Goal: Check status: Check status

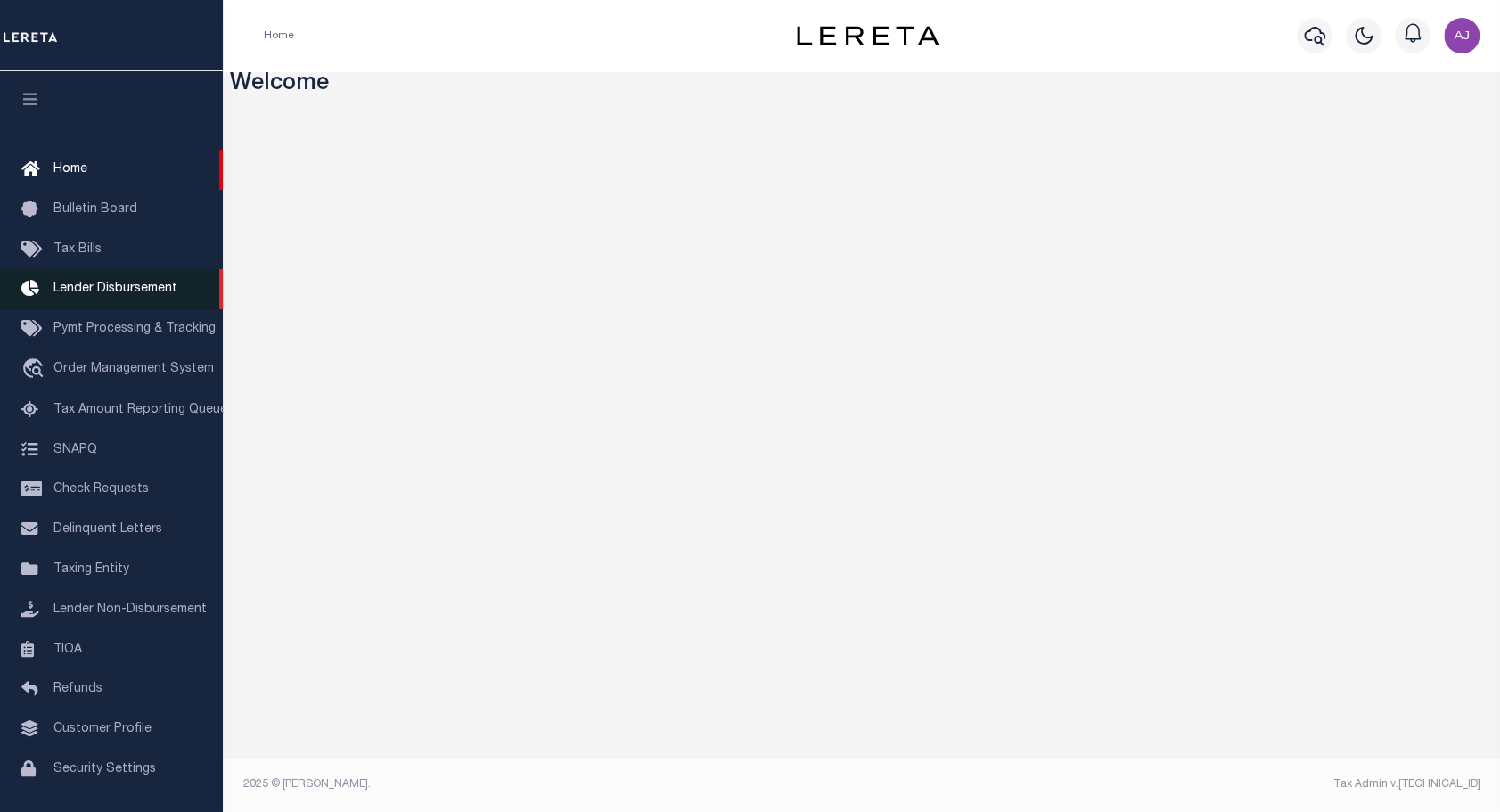
click at [133, 301] on link "Lender Disbursement" at bounding box center [112, 289] width 223 height 40
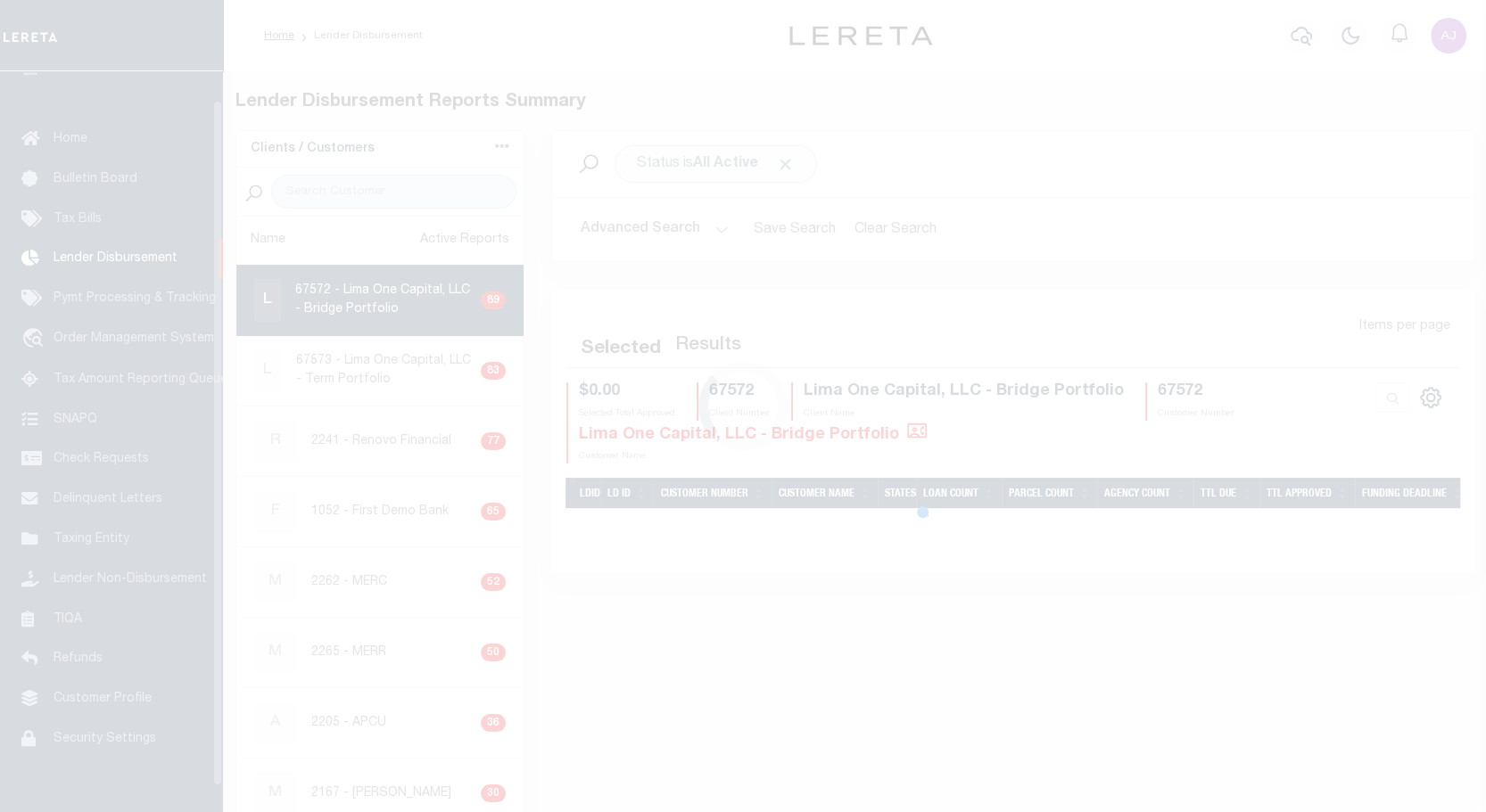
scroll to position [31, 0]
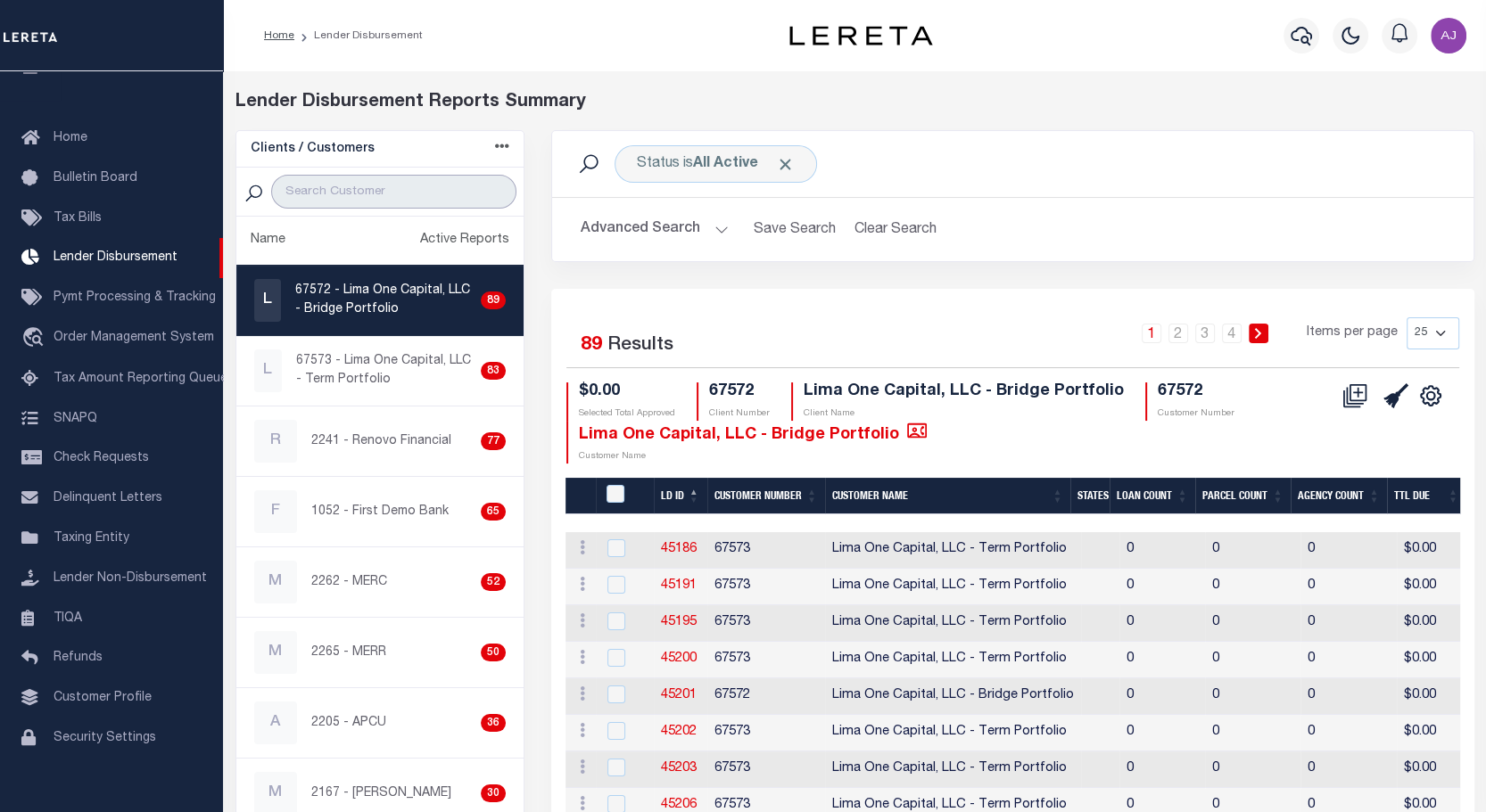
click at [404, 190] on input "search" at bounding box center [394, 192] width 246 height 34
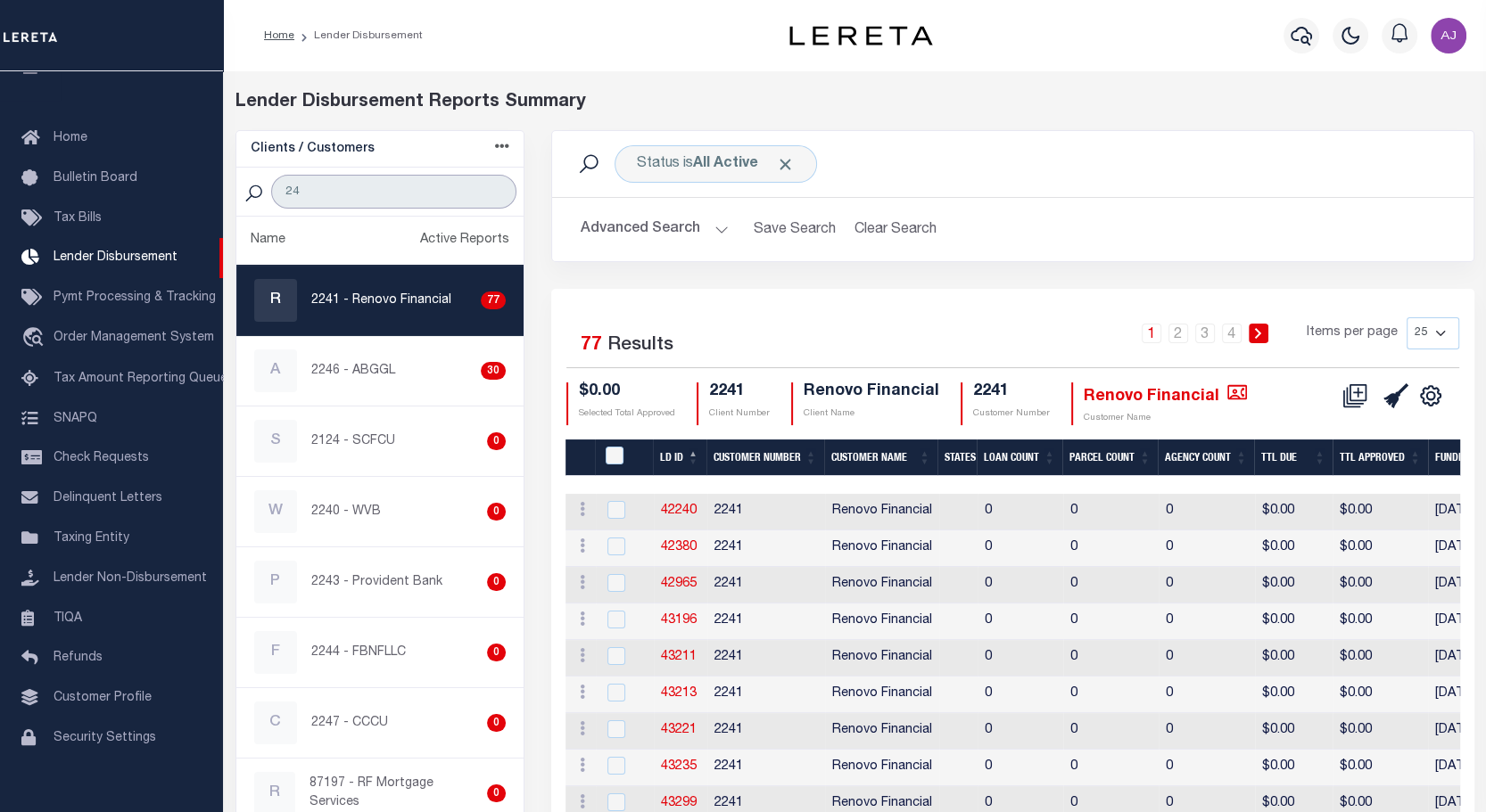
type input "24"
click at [372, 301] on p "2241 - Renovo Financial" at bounding box center [381, 300] width 140 height 19
checkbox input "true"
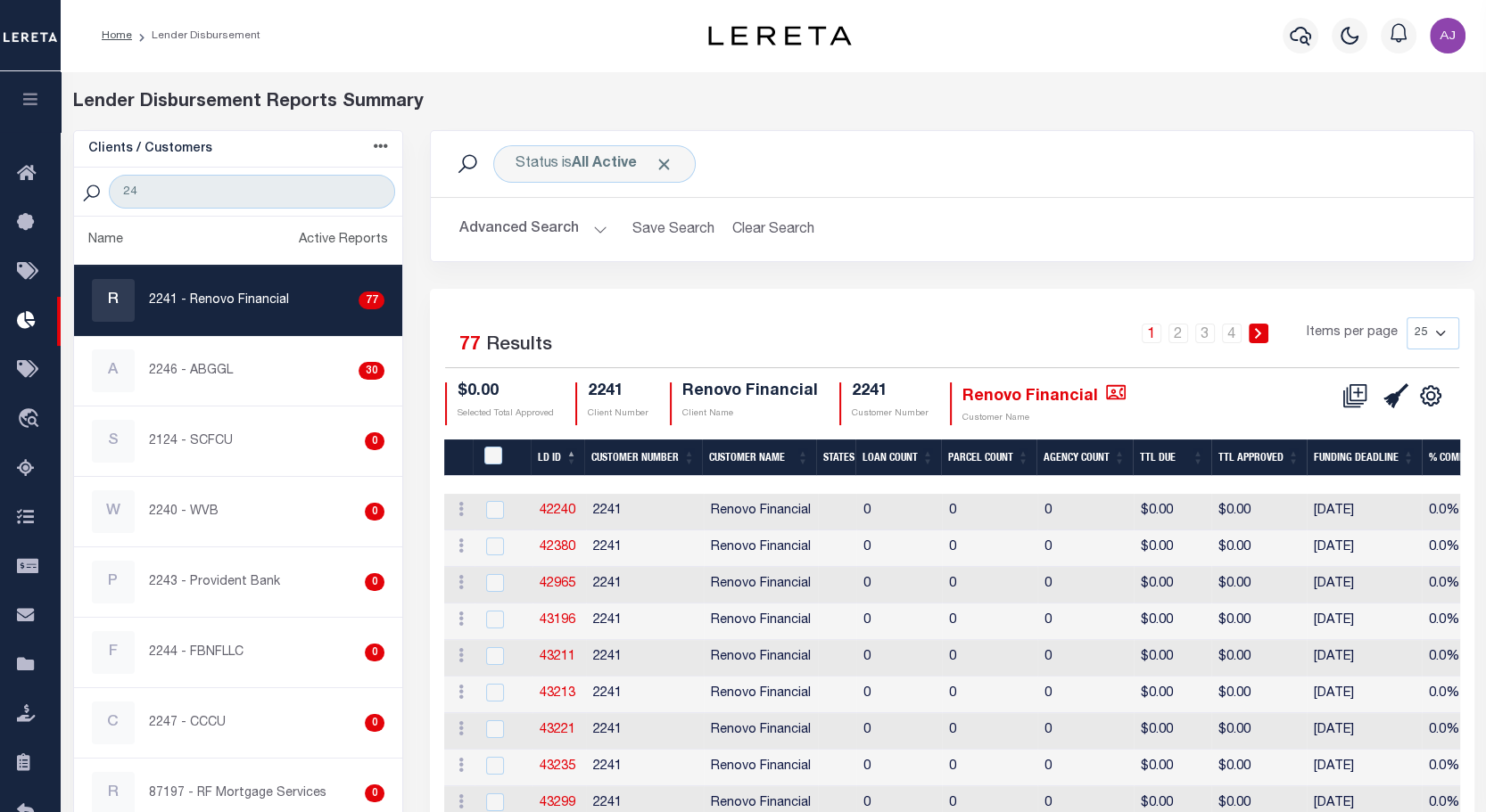
click at [570, 219] on button "Advanced Search" at bounding box center [533, 229] width 148 height 35
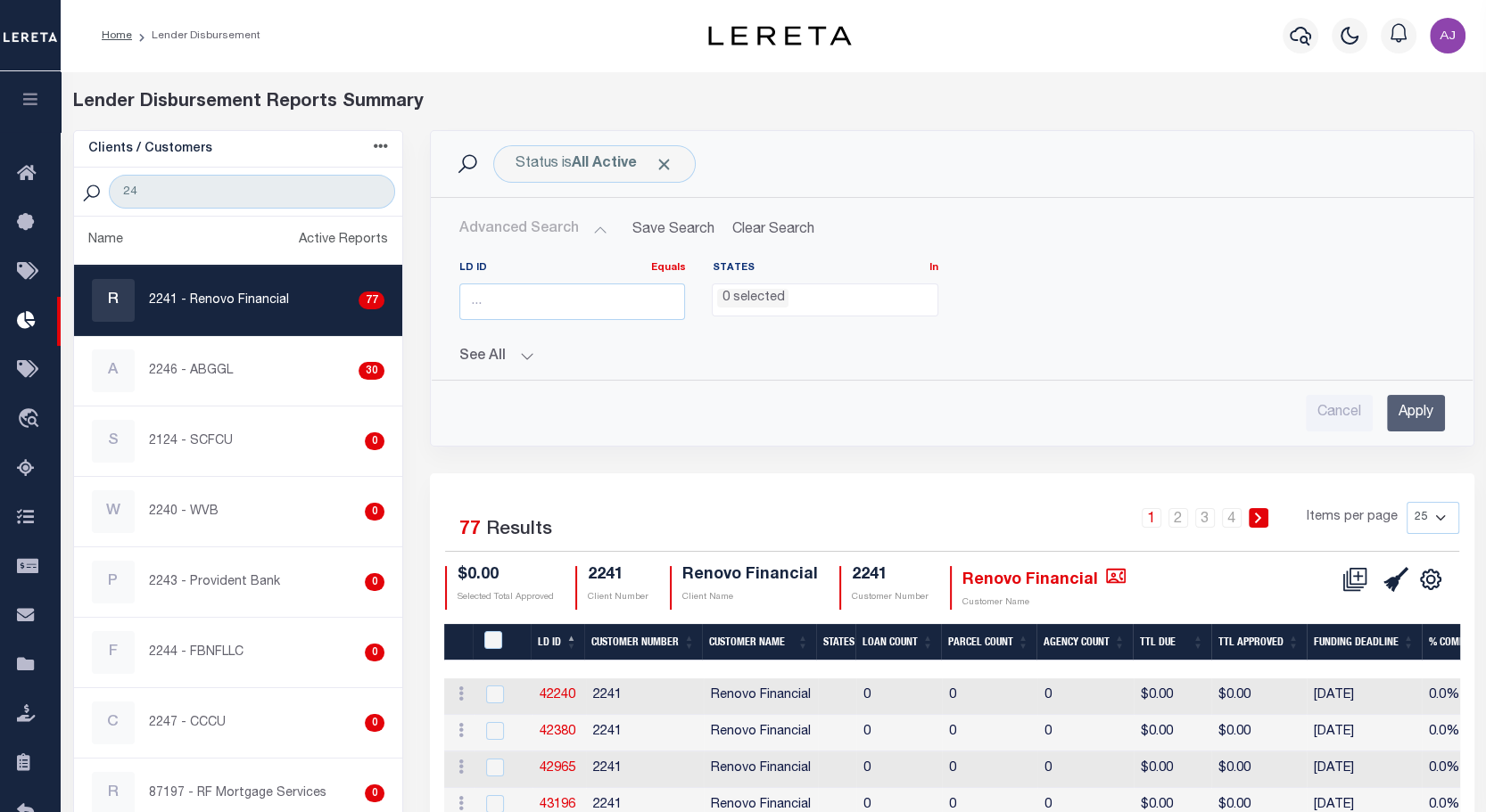
click at [522, 354] on button "See All" at bounding box center [952, 357] width 985 height 17
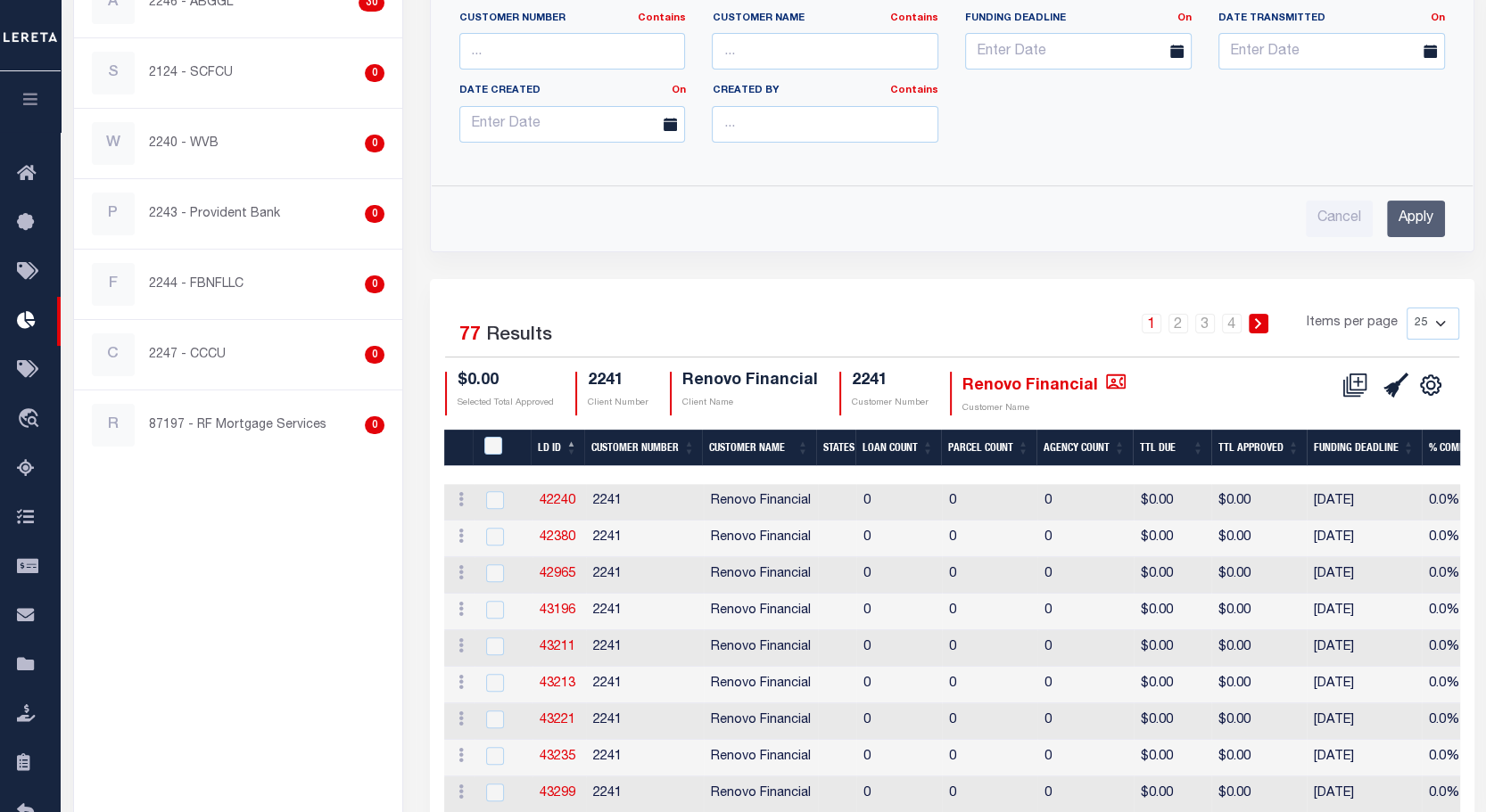
scroll to position [373, 0]
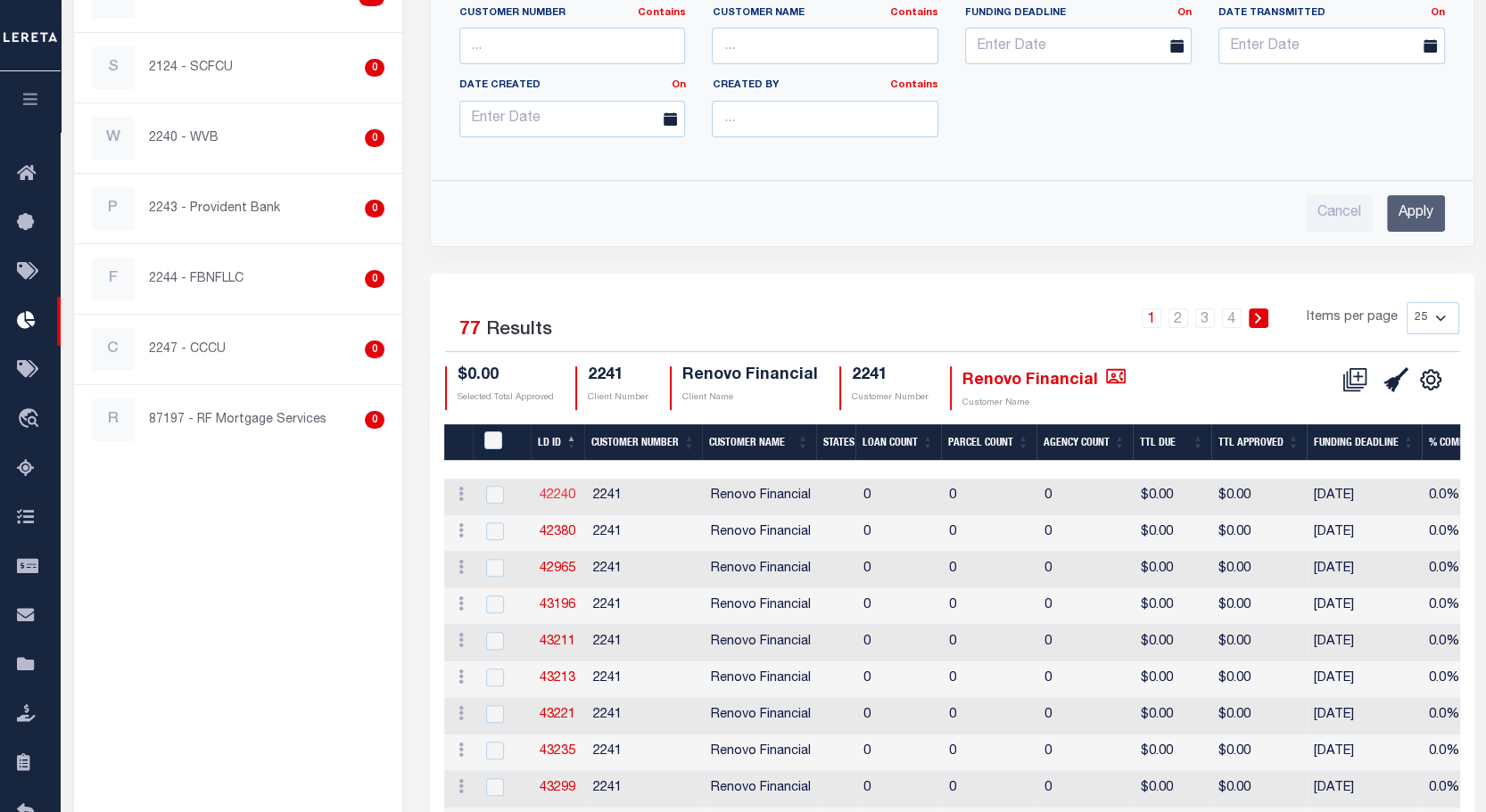
click at [561, 492] on link "42240" at bounding box center [558, 495] width 36 height 13
checkbox input "true"
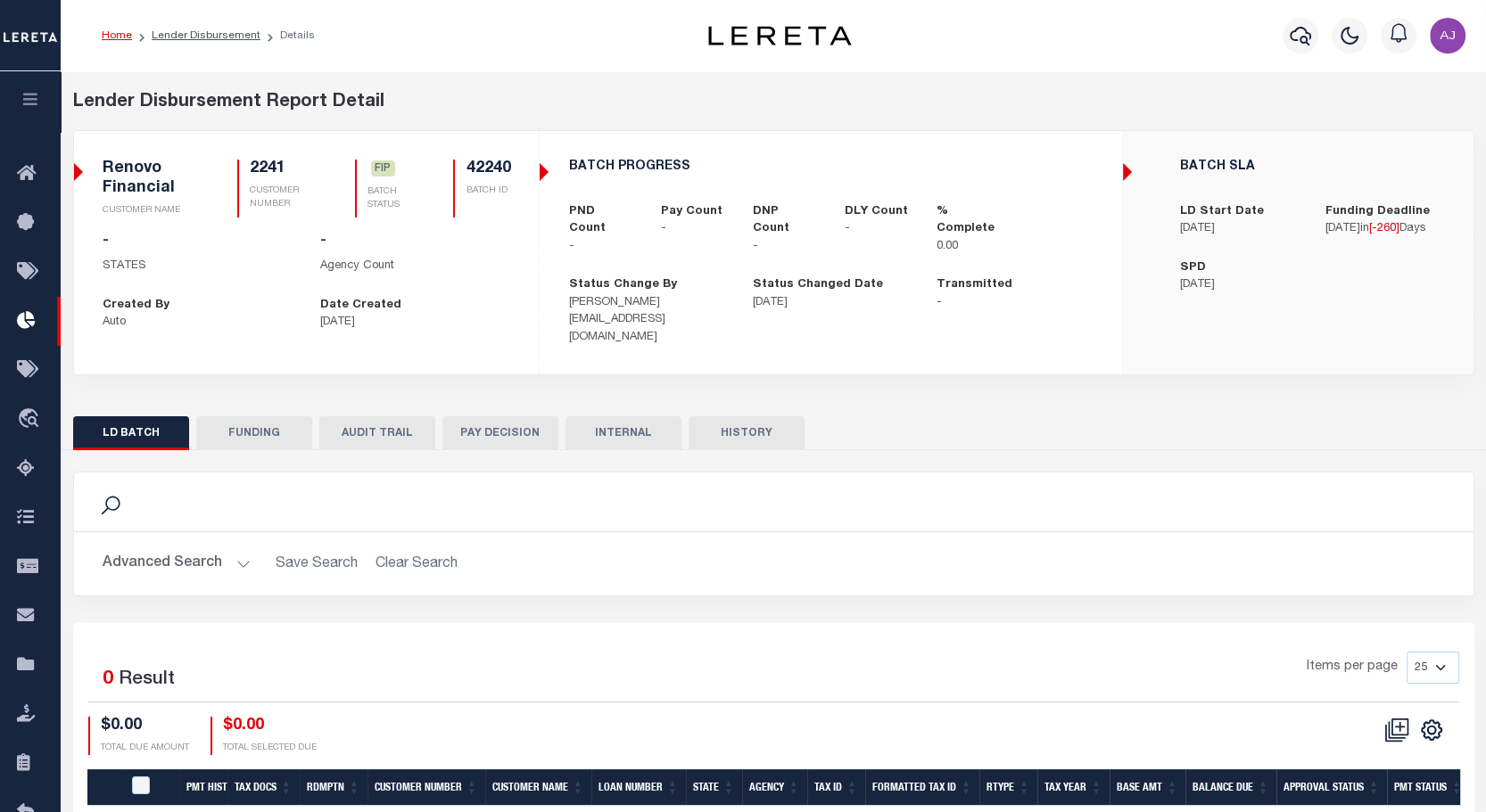
scroll to position [133, 0]
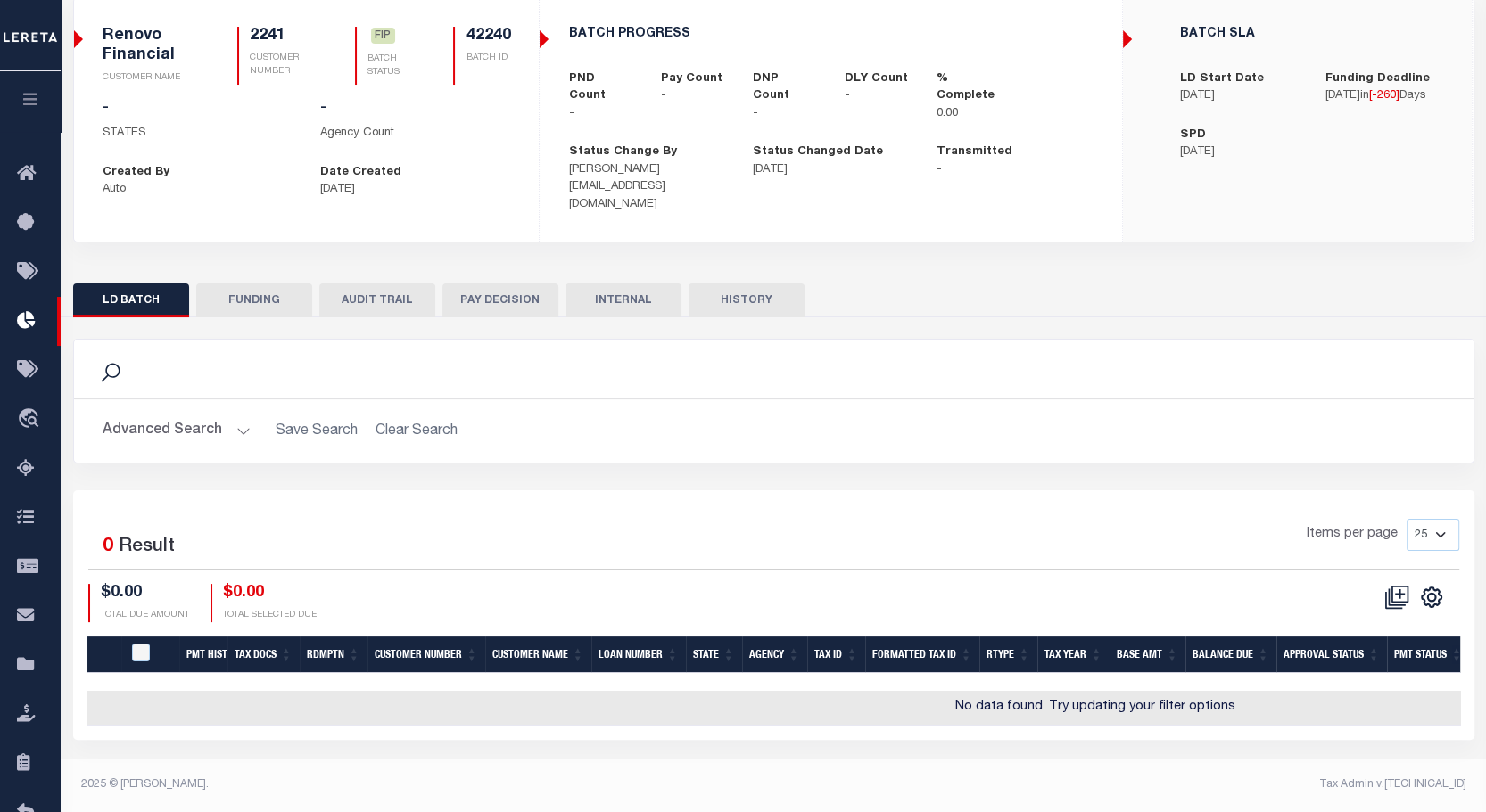
click at [257, 290] on button "FUNDING" at bounding box center [254, 300] width 116 height 34
type input "Delay Payment [DATE]"
type input "$0"
type input "[DATE]"
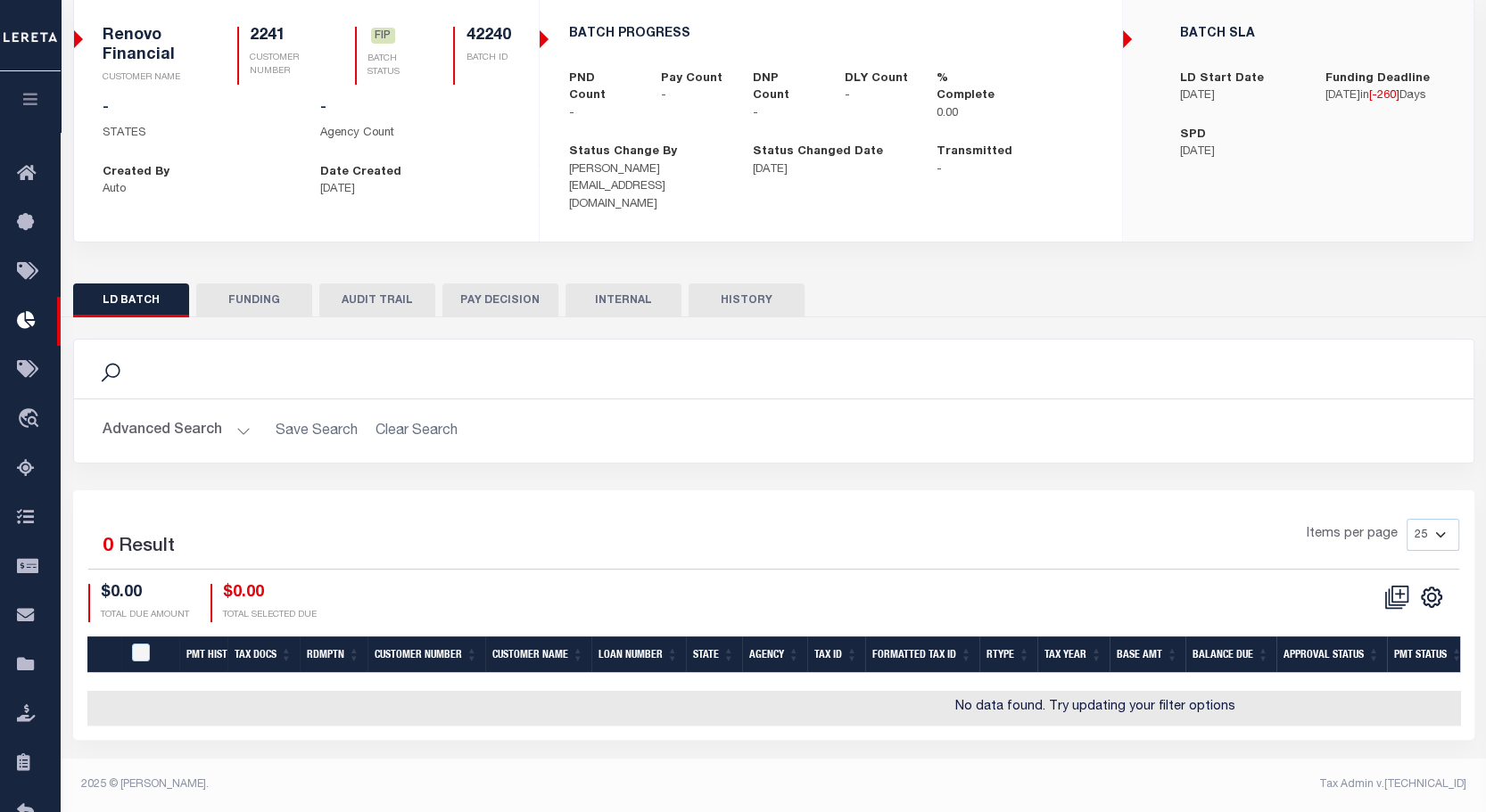
select select "100"
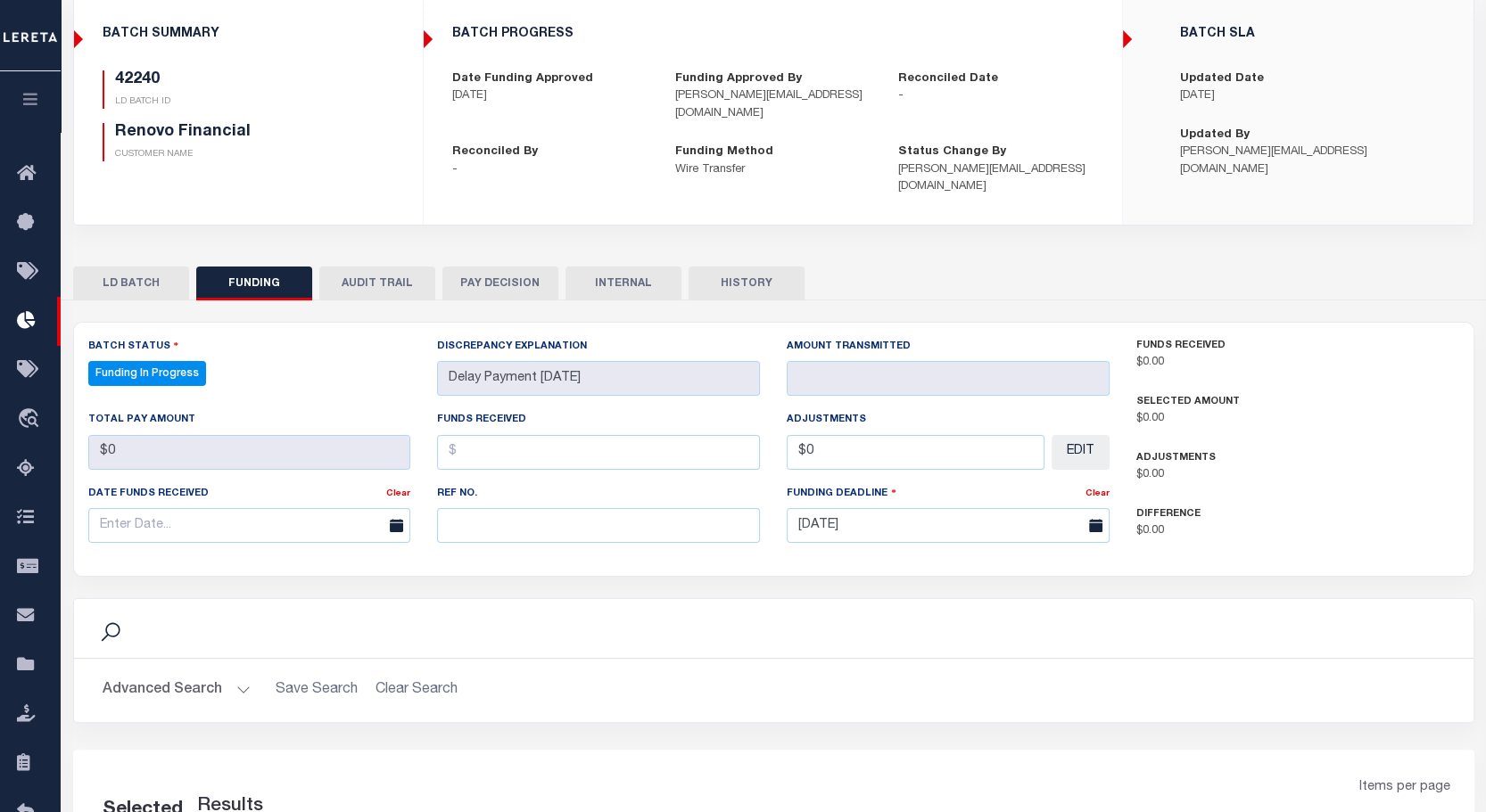
select select "100"
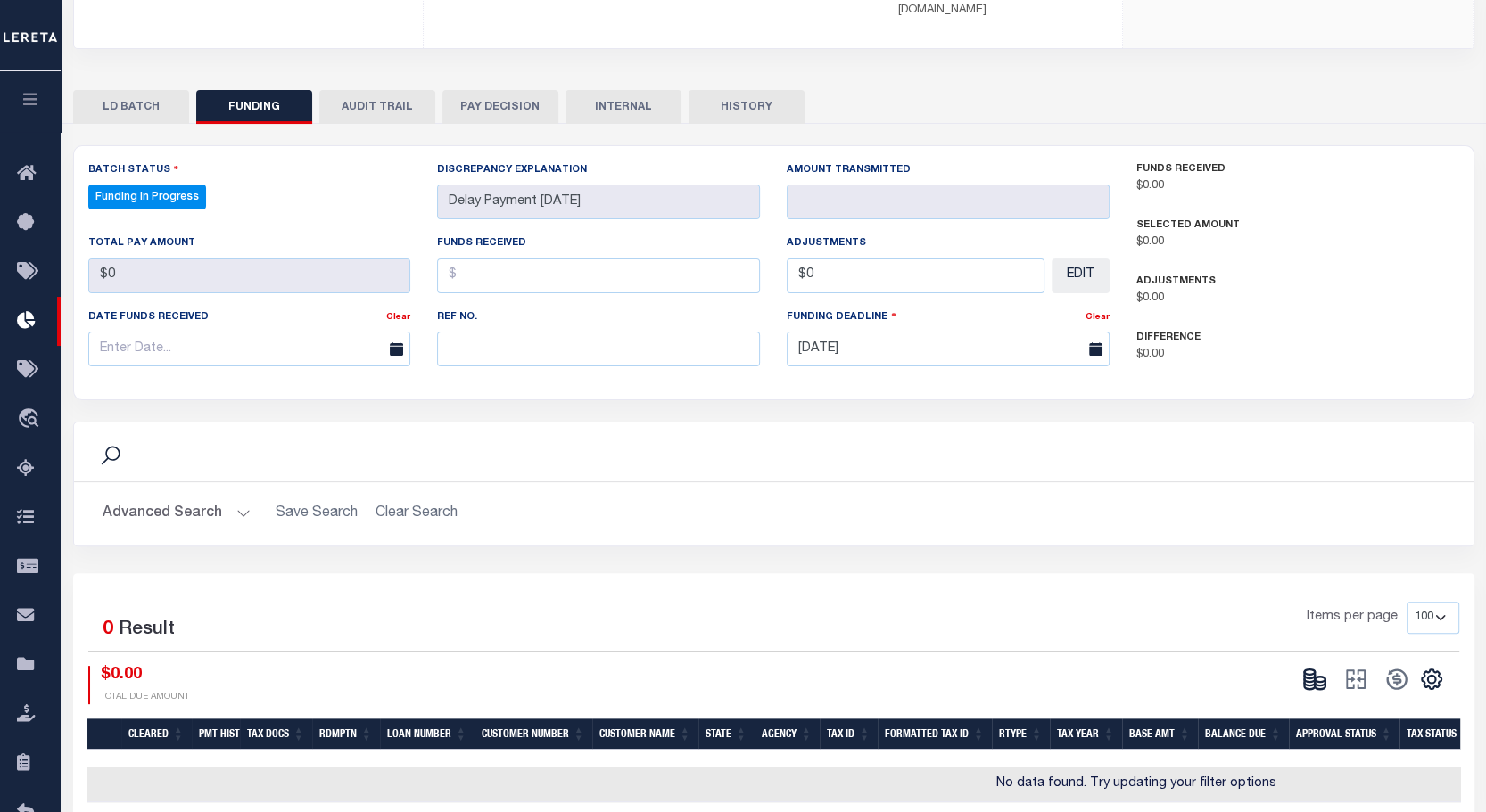
scroll to position [357, 0]
